Goal: Task Accomplishment & Management: Manage account settings

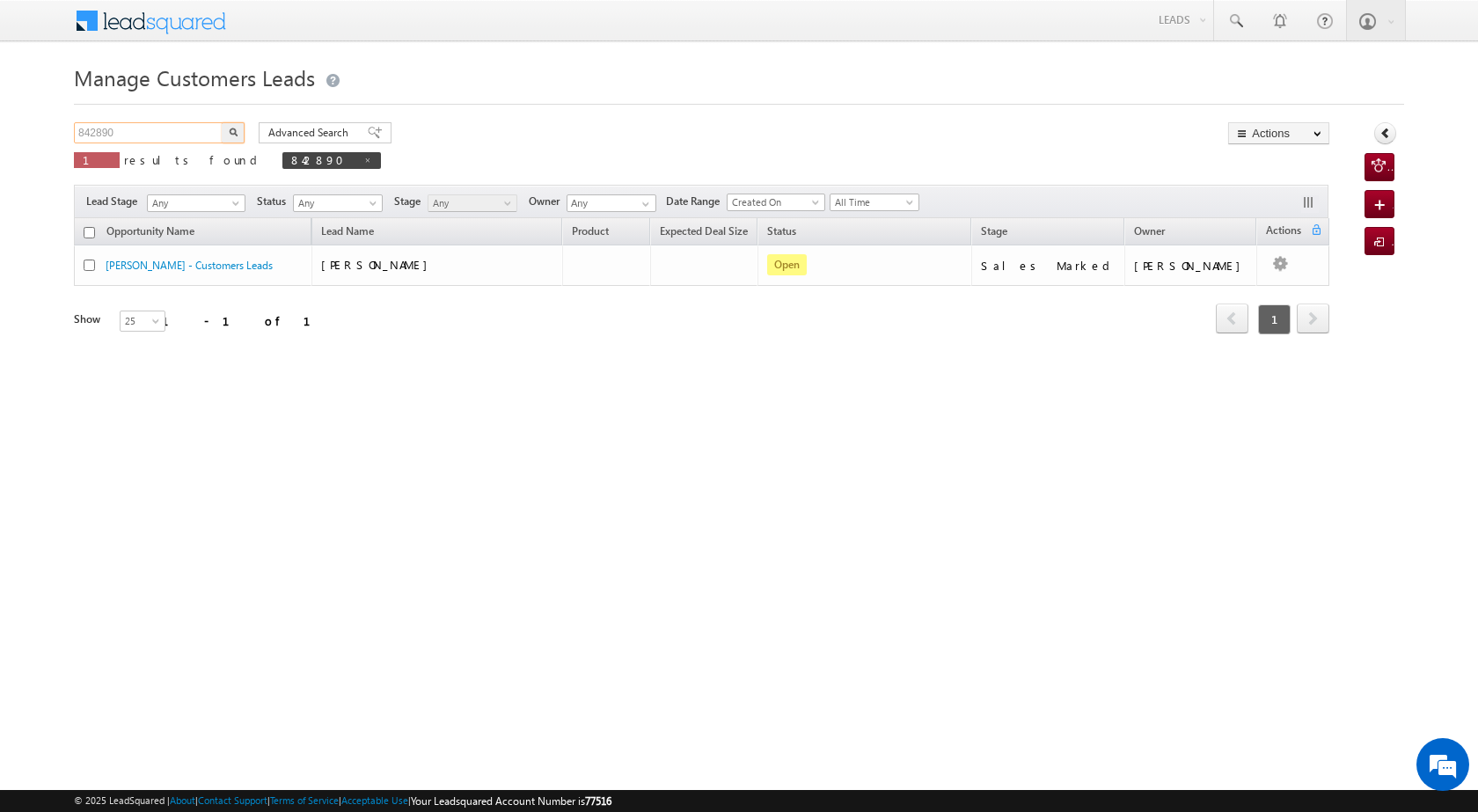
drag, startPoint x: 0, startPoint y: 0, endPoint x: 62, endPoint y: 135, distance: 148.6
click at [56, 135] on body "Menu [PERSON_NAME] [PERSON_NAME] a2@ks erve." at bounding box center [739, 249] width 1478 height 499
paste input "8982"
type input "848982"
click at [231, 126] on button "button" at bounding box center [233, 133] width 23 height 21
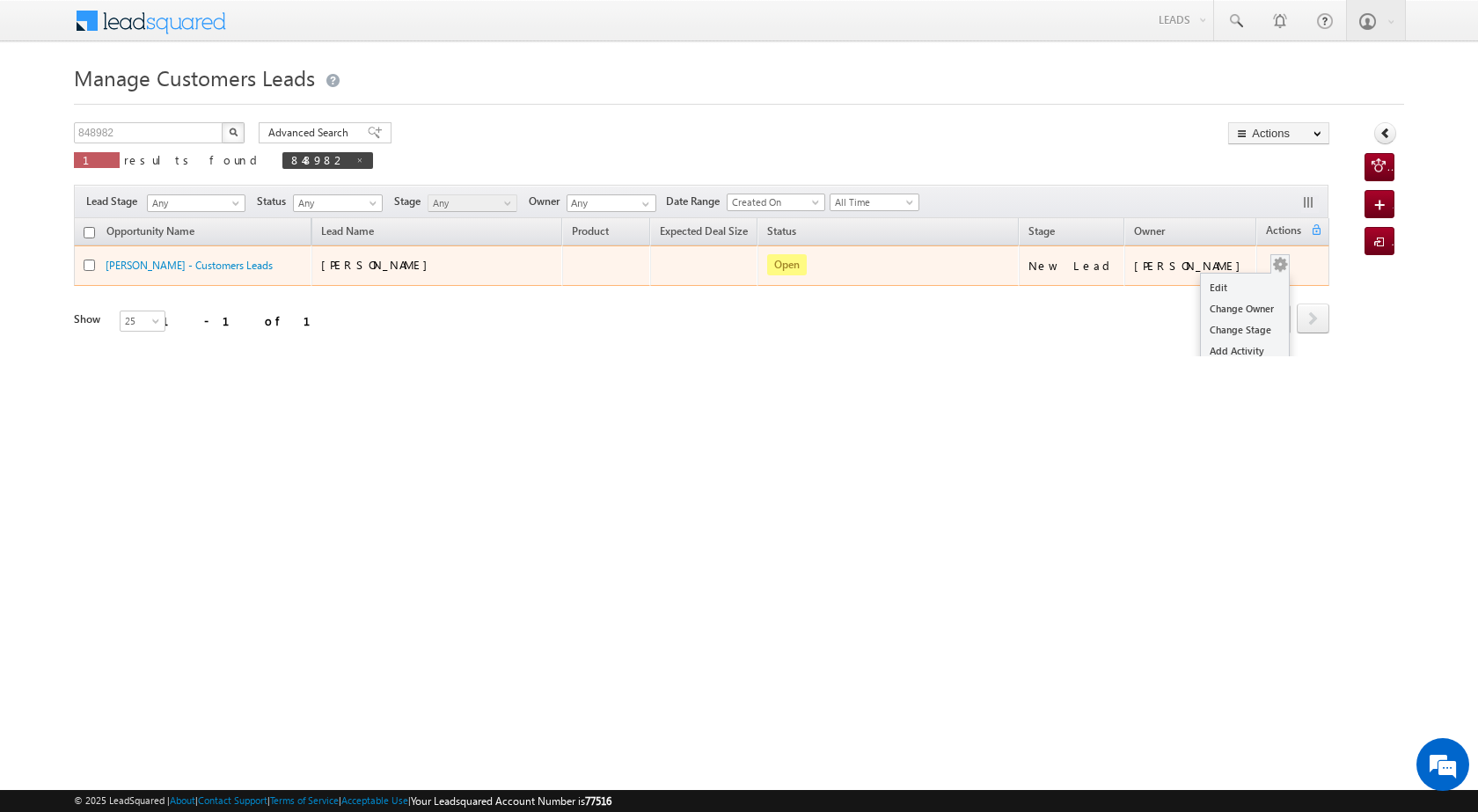
click at [1286, 263] on td "Edit Change Owner Change Stage Add Activity Add Task Delete" at bounding box center [1292, 266] width 73 height 40
click at [1233, 275] on td "[PERSON_NAME]" at bounding box center [1190, 266] width 133 height 40
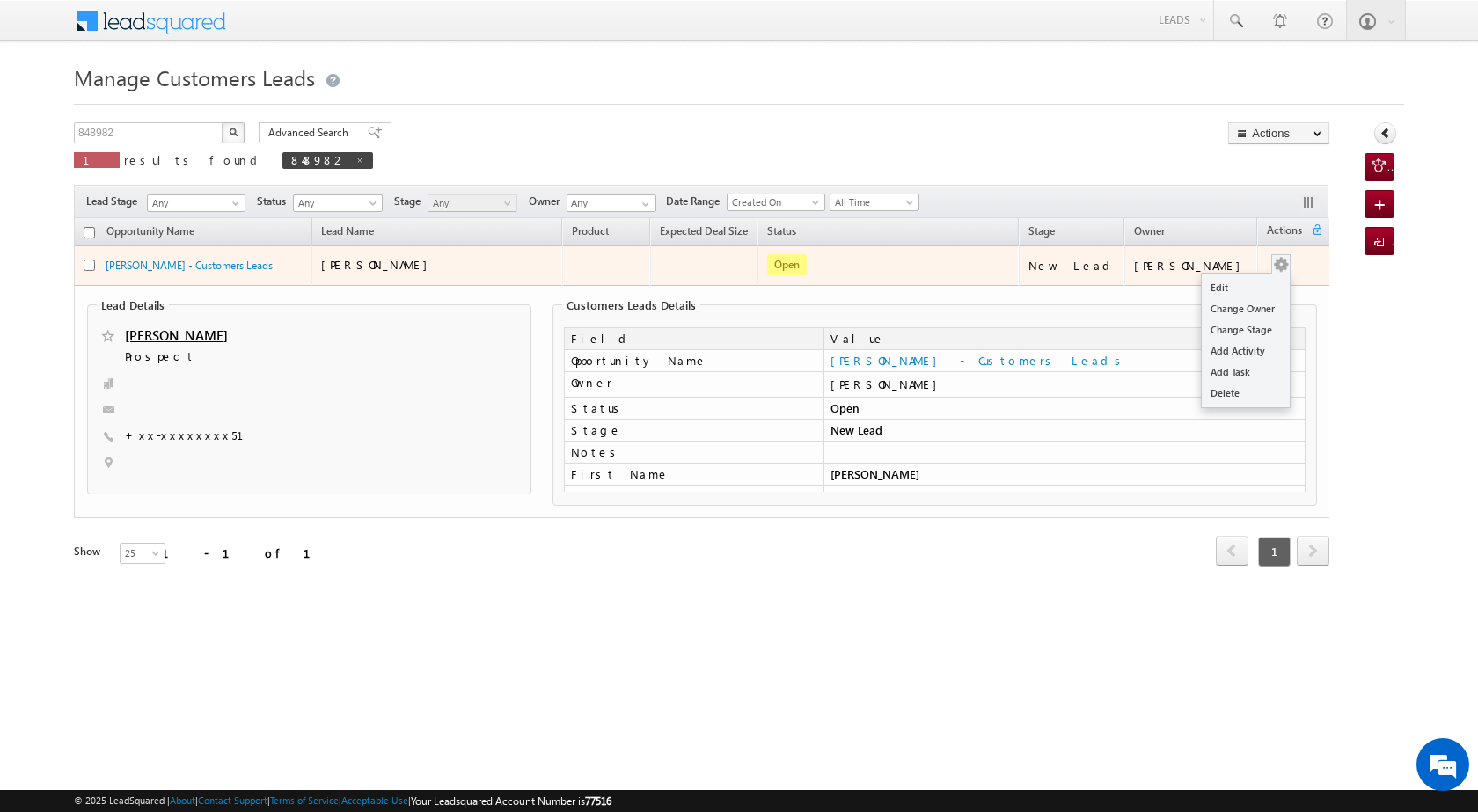
click at [1273, 266] on button "button" at bounding box center [1281, 265] width 18 height 18
click at [1218, 283] on link "Edit" at bounding box center [1246, 288] width 88 height 21
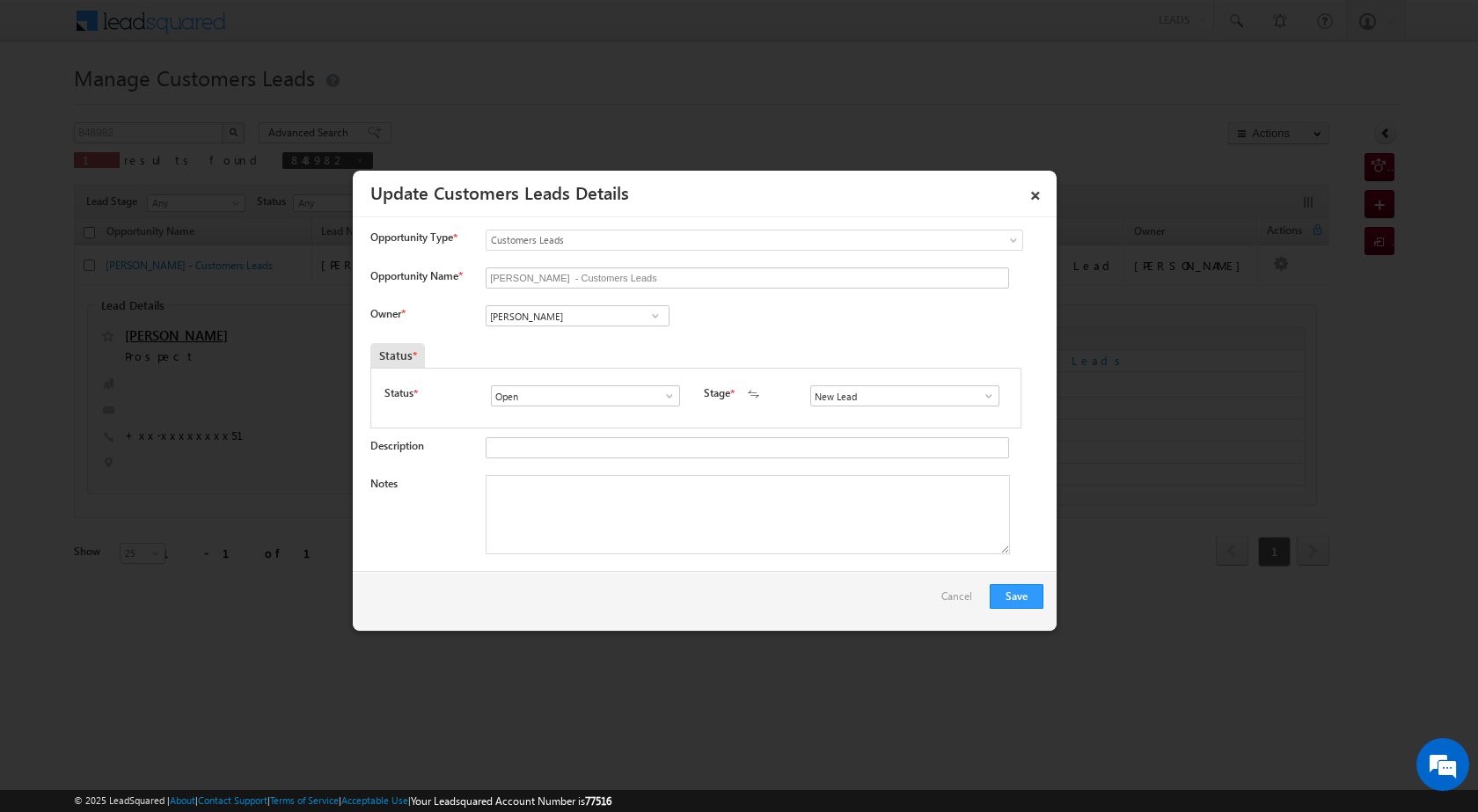
click at [650, 314] on span at bounding box center [655, 316] width 18 height 14
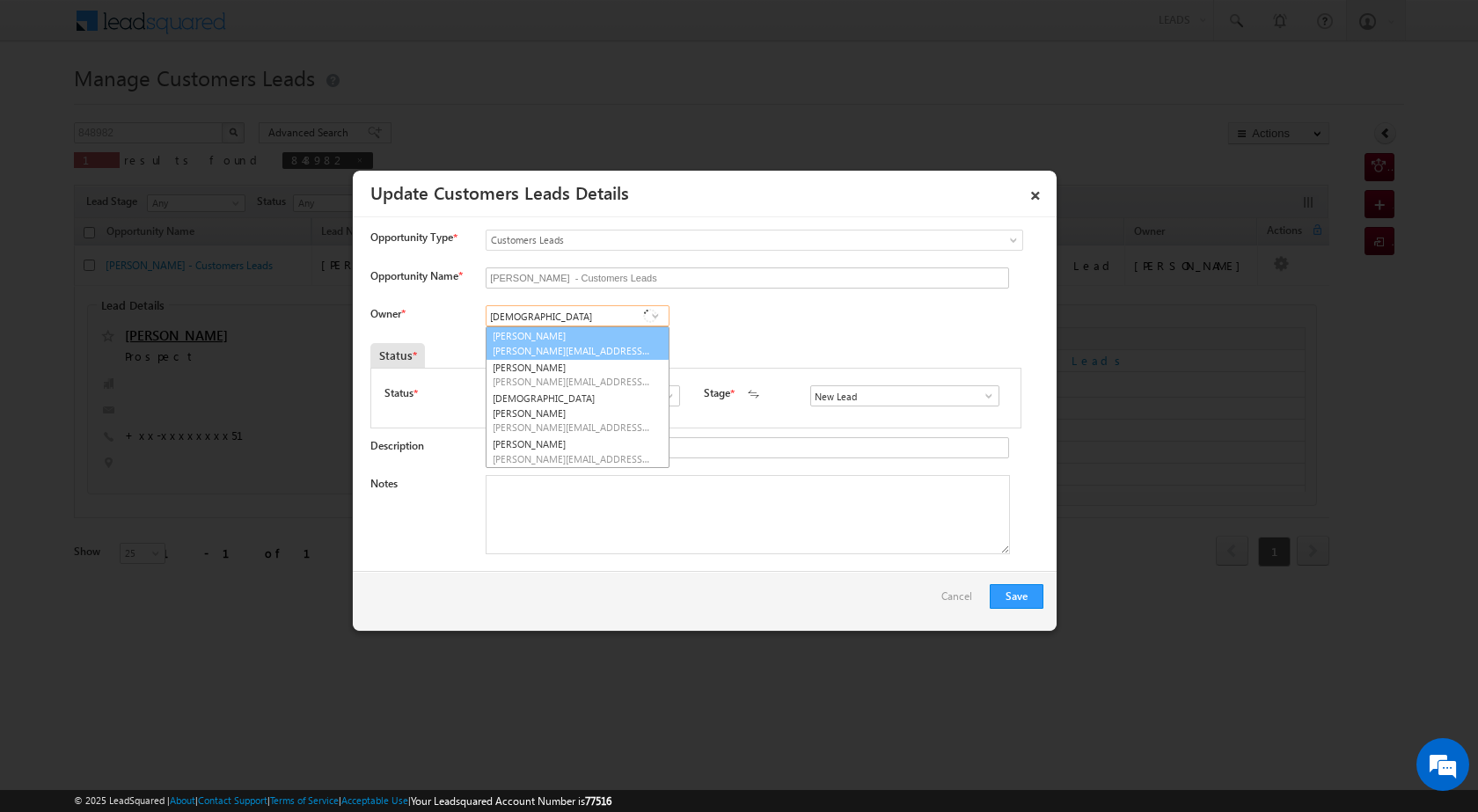
click at [620, 337] on link "[PERSON_NAME] [PERSON_NAME][EMAIL_ADDRESS][DOMAIN_NAME]" at bounding box center [577, 343] width 184 height 33
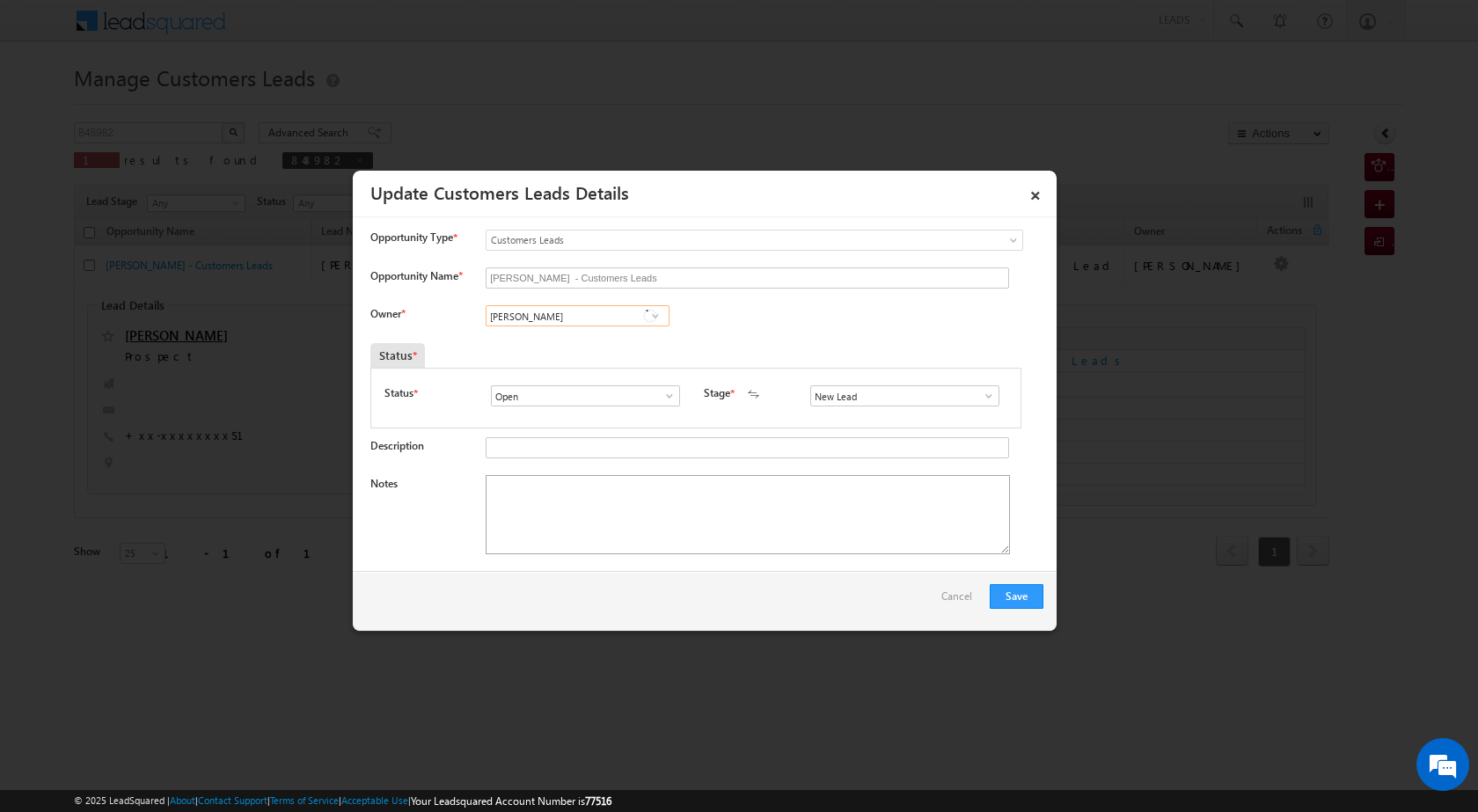
type input "[PERSON_NAME]"
click at [655, 492] on textarea "Notes" at bounding box center [748, 515] width 524 height 79
click at [980, 392] on span at bounding box center [989, 396] width 18 height 14
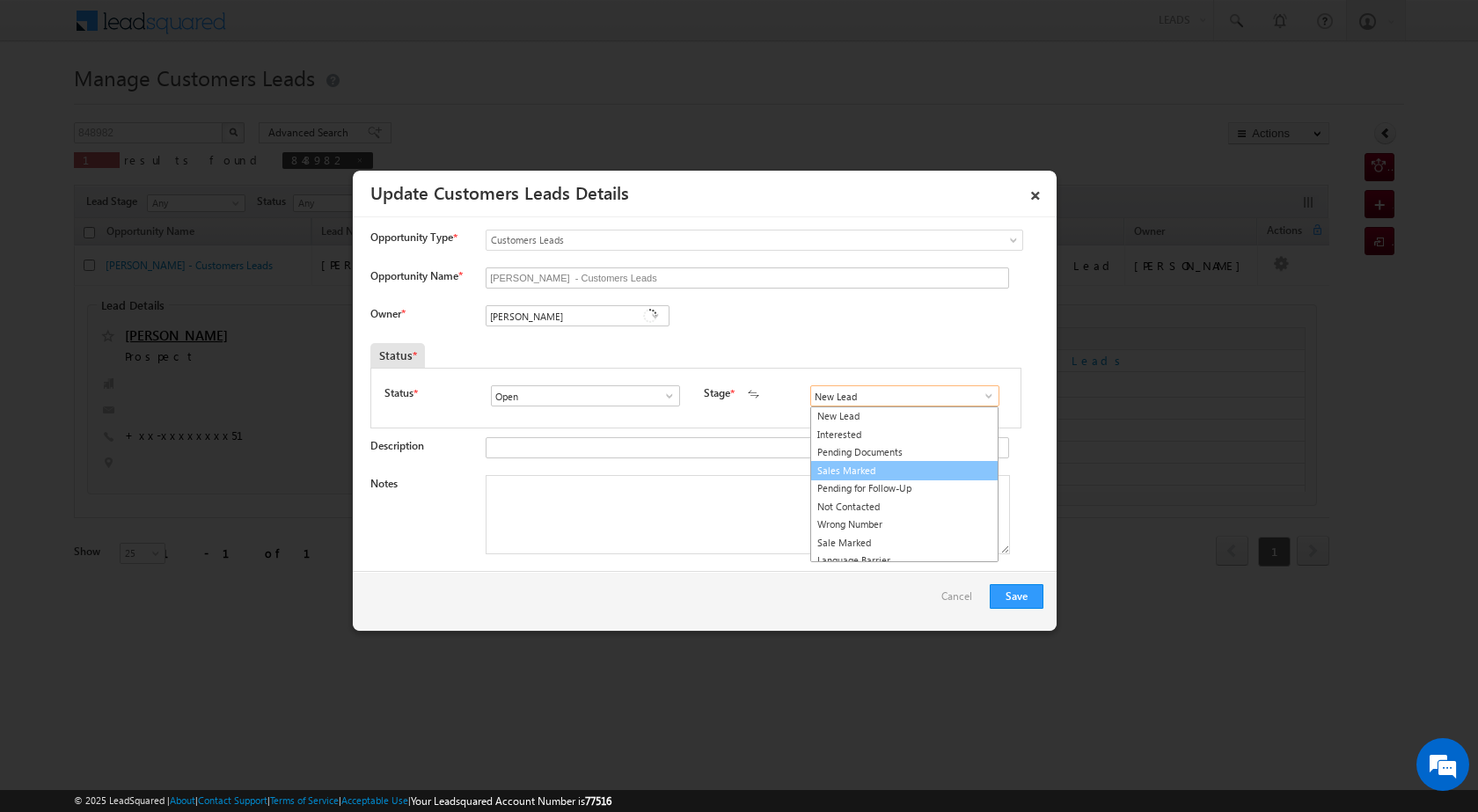
click at [927, 472] on link "Sales Marked" at bounding box center [904, 471] width 188 height 20
type input "Sales Marked"
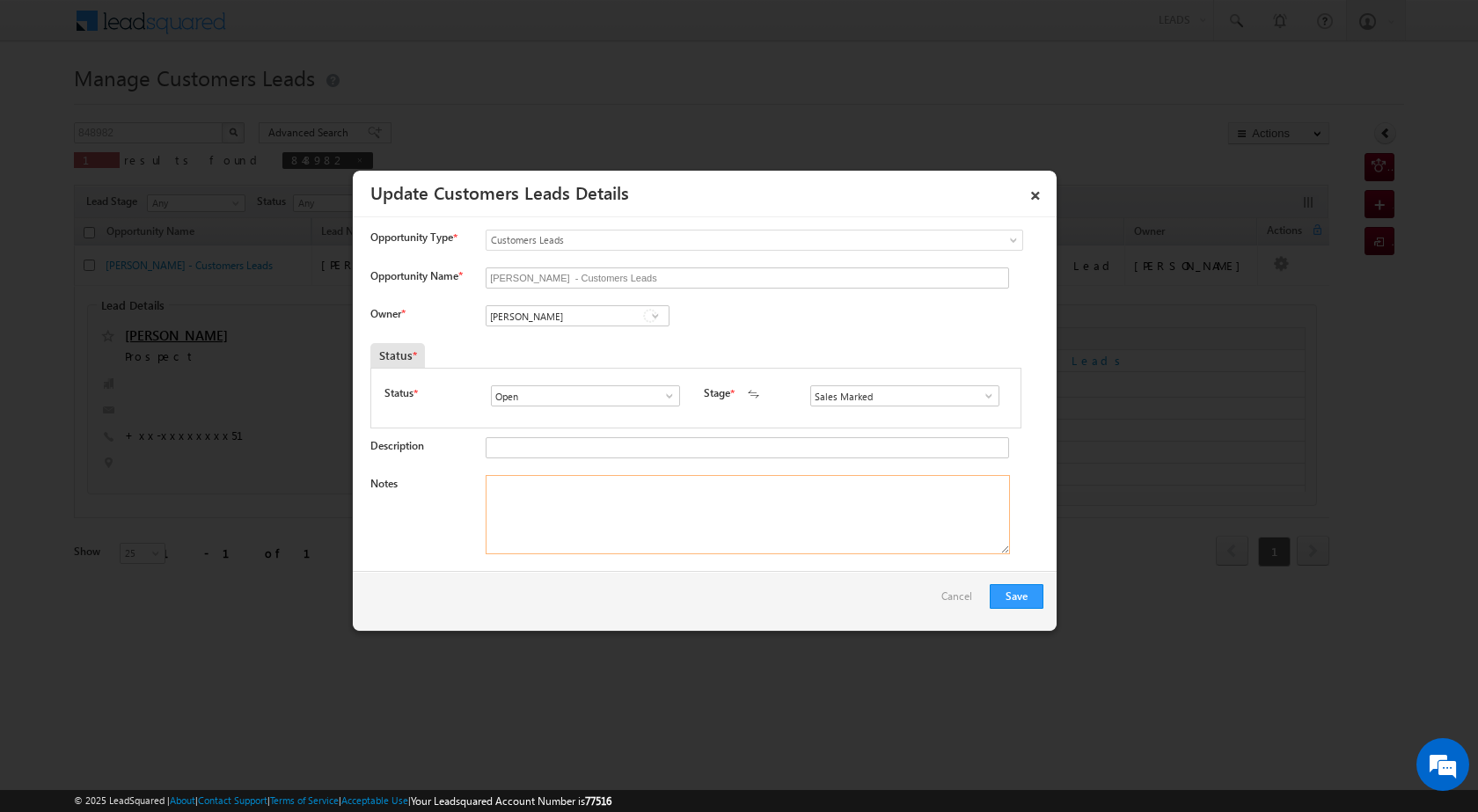
click at [740, 487] on textarea "Notes" at bounding box center [748, 515] width 524 height 79
click at [646, 530] on textarea "Notes" at bounding box center [748, 515] width 524 height 79
paste textarea "PROPERTY 28 LAC LOAN AMOUNT 23 LAC BUSINESS SIRVICE PROVIDE MANE POR OFFICE AYO…"
type textarea "PROPERTY 28 LAC LOAN AMOUNT 23 LAC BUSINESS SIRVICE PROVIDE MANE POR OFFICE AYO…"
click at [1010, 590] on button "Save" at bounding box center [1016, 596] width 54 height 25
